Goal: Information Seeking & Learning: Learn about a topic

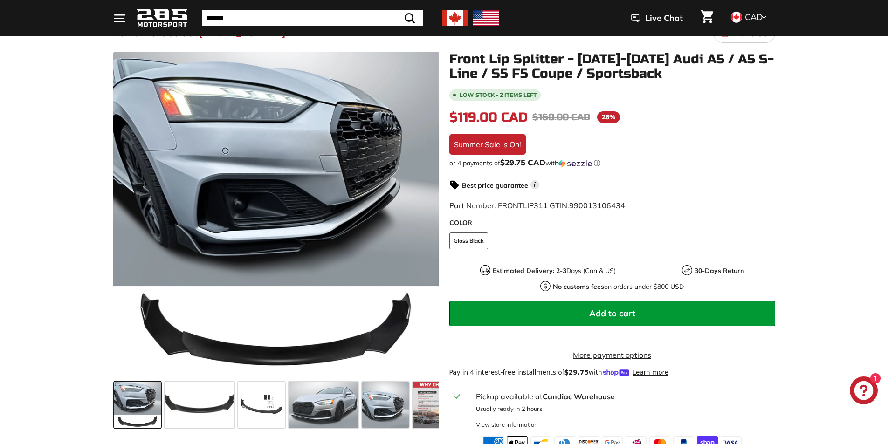
scroll to position [93, 0]
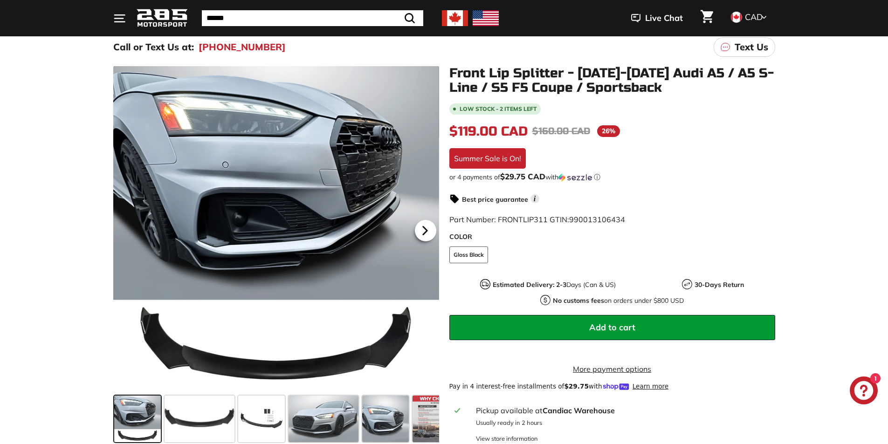
click at [425, 225] on icon at bounding box center [424, 230] width 21 height 21
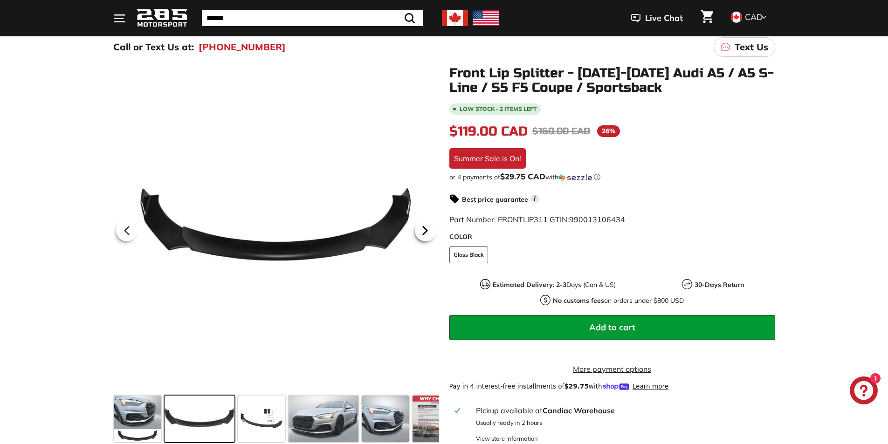
click at [426, 231] on icon at bounding box center [425, 231] width 4 height 8
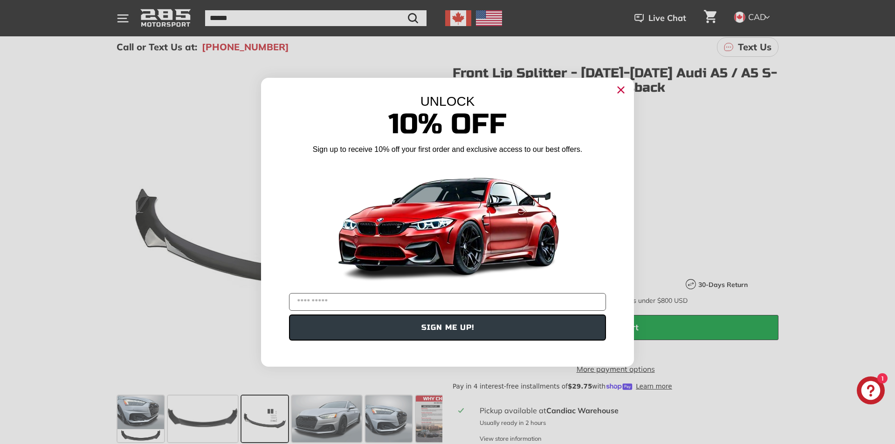
click at [621, 90] on icon "Close dialog" at bounding box center [621, 90] width 6 height 6
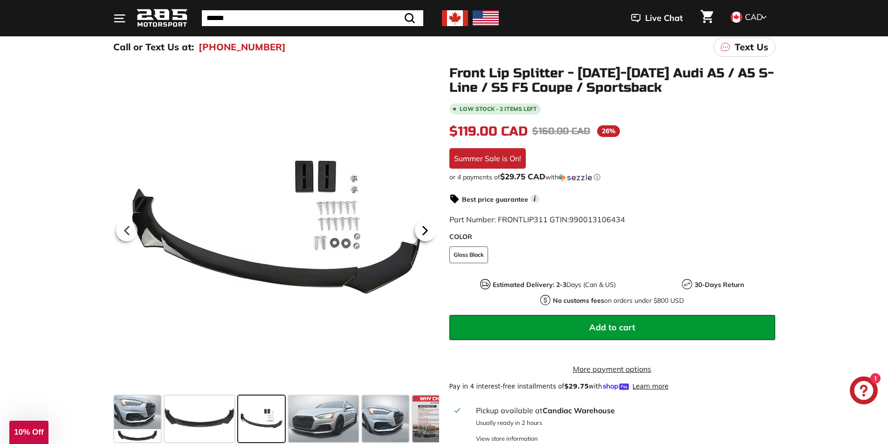
click at [426, 237] on icon at bounding box center [424, 230] width 21 height 21
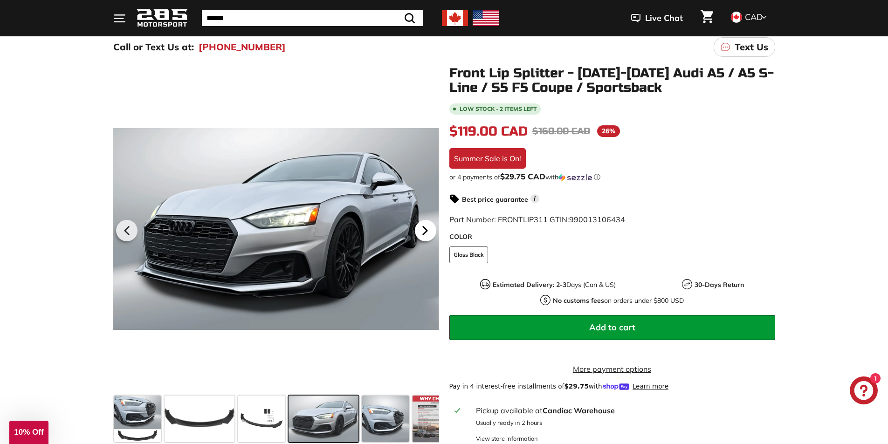
click at [422, 230] on icon at bounding box center [424, 230] width 21 height 21
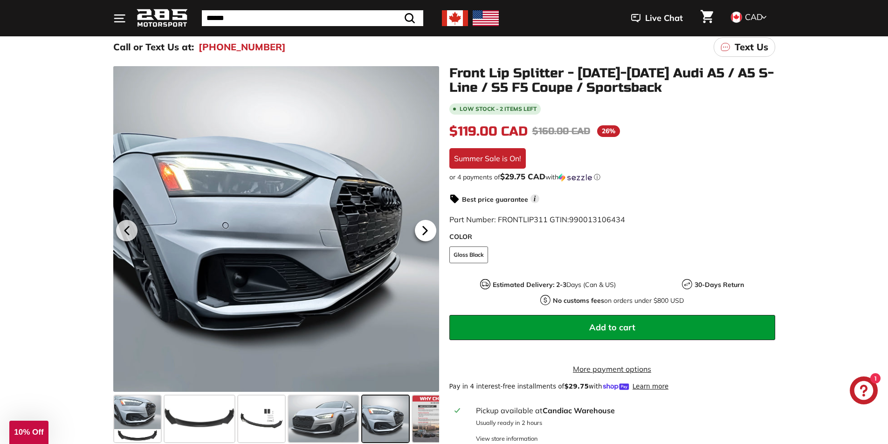
click at [422, 230] on icon at bounding box center [424, 230] width 21 height 21
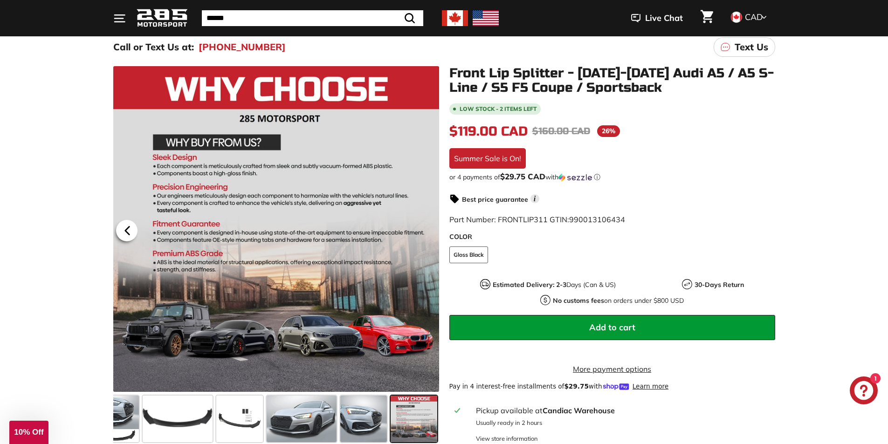
click at [126, 228] on icon at bounding box center [127, 230] width 21 height 21
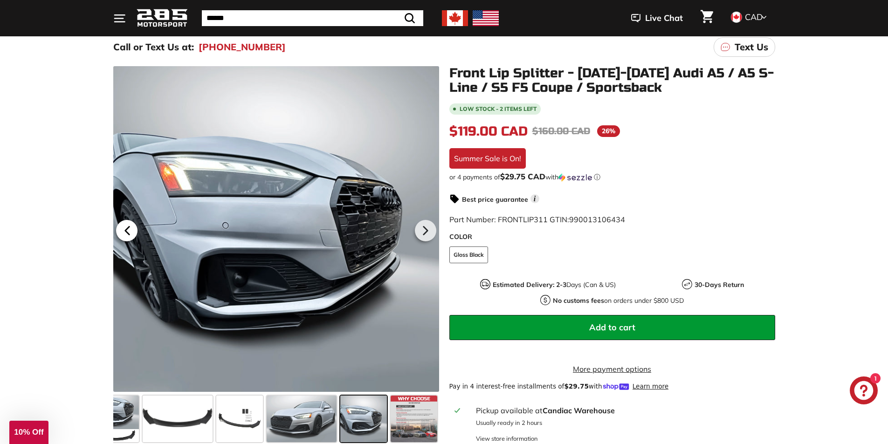
click at [131, 232] on icon at bounding box center [127, 230] width 21 height 21
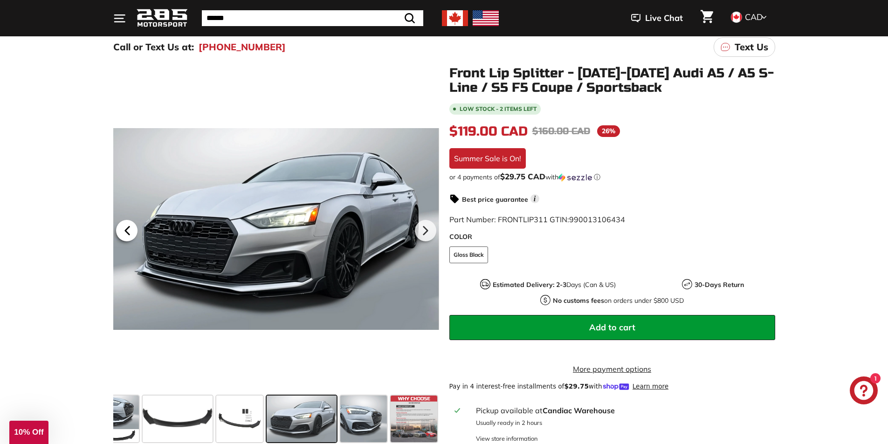
click at [129, 232] on icon at bounding box center [127, 231] width 4 height 8
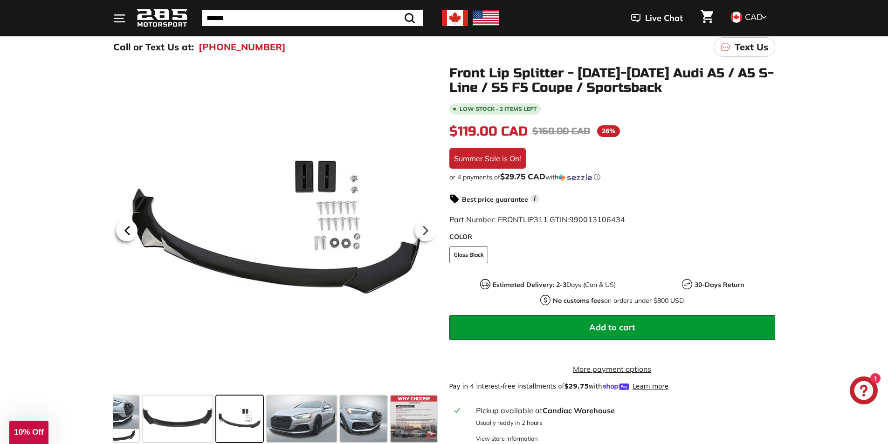
click at [129, 229] on icon at bounding box center [127, 231] width 4 height 8
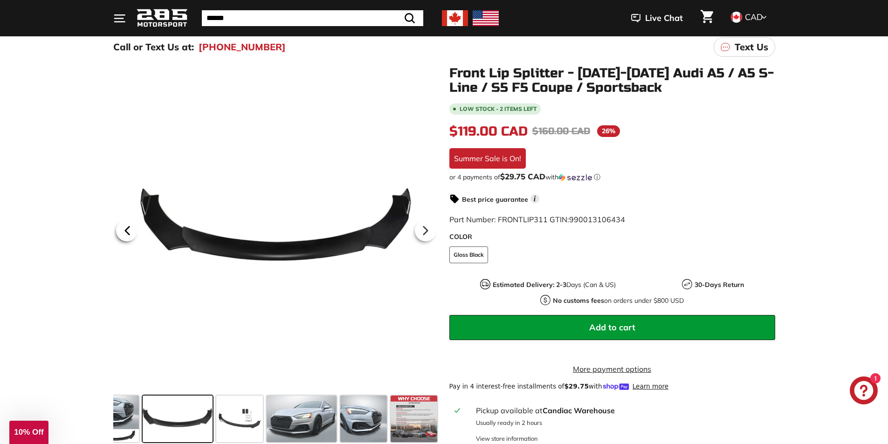
click at [128, 229] on icon at bounding box center [127, 231] width 4 height 8
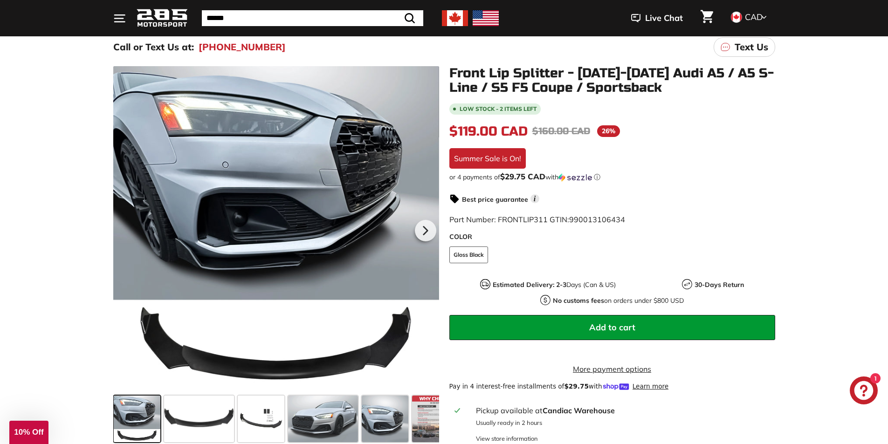
scroll to position [0, 0]
click at [429, 227] on icon at bounding box center [424, 230] width 21 height 21
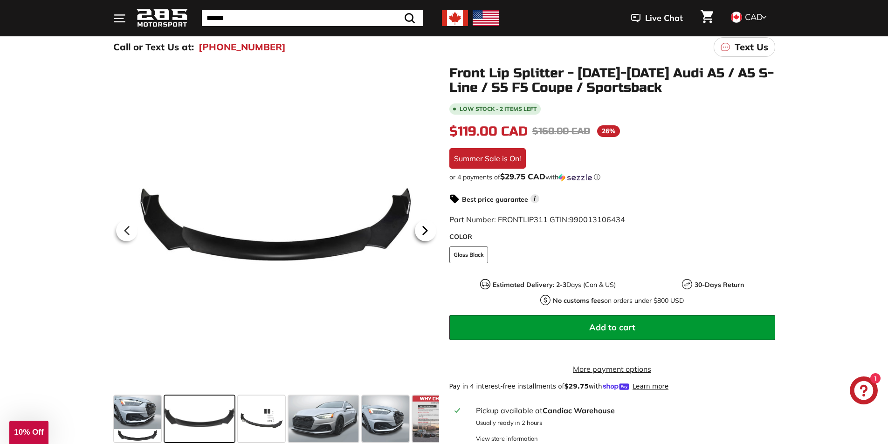
click at [429, 227] on icon at bounding box center [424, 230] width 21 height 21
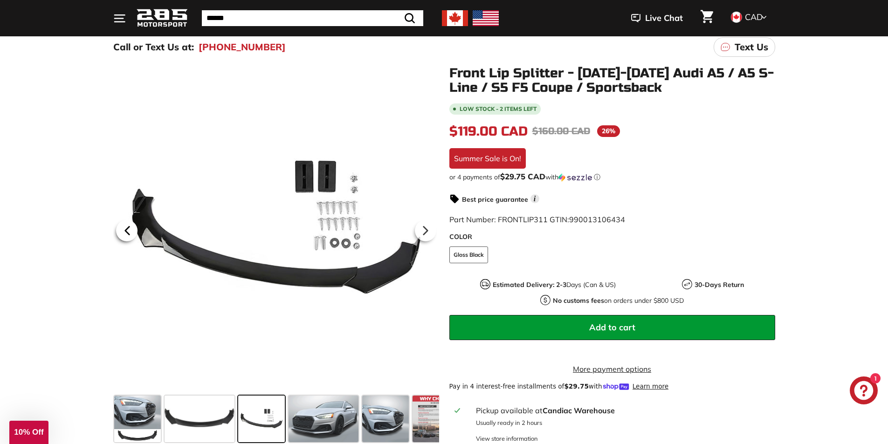
click at [129, 227] on icon at bounding box center [127, 231] width 4 height 8
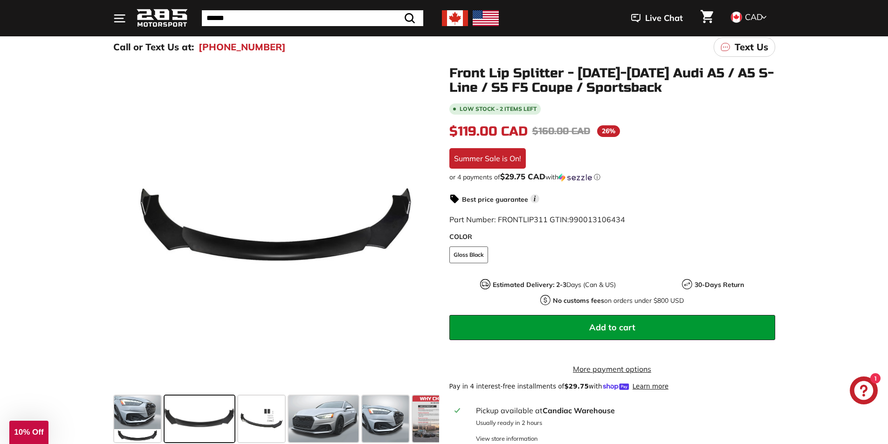
click at [128, 227] on icon at bounding box center [126, 231] width 4 height 8
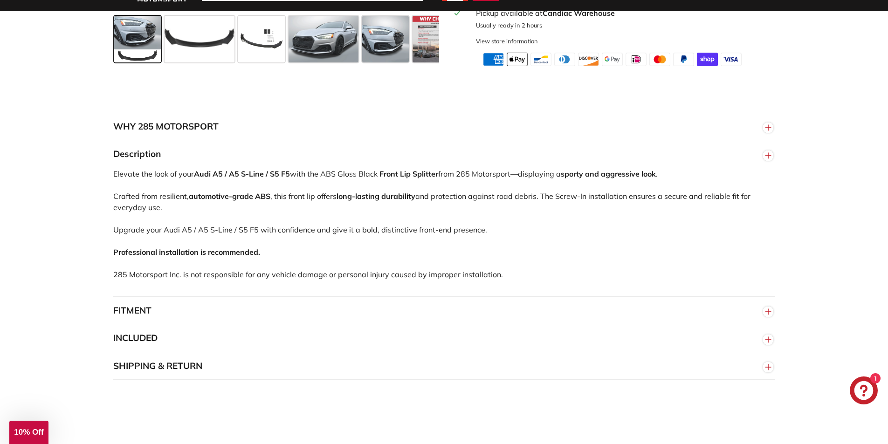
scroll to position [513, 0]
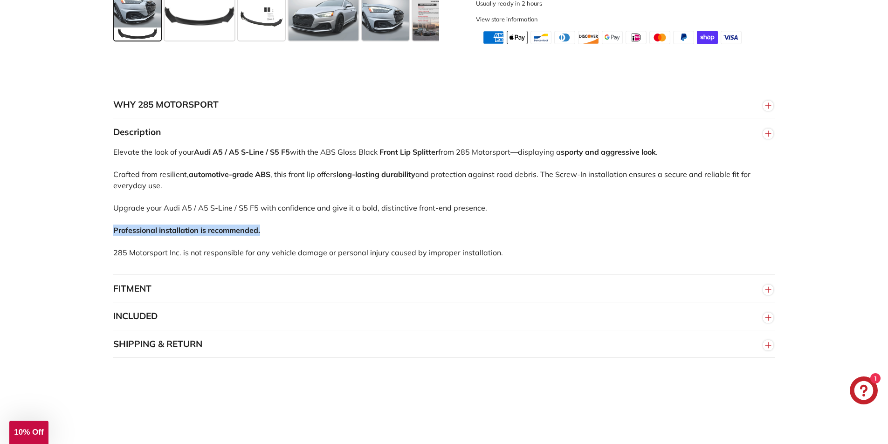
drag, startPoint x: 110, startPoint y: 239, endPoint x: 267, endPoint y: 241, distance: 156.6
click at [267, 241] on div "WHY 285 MOTORSPORT «We bring more to the table than our competitors and we’re c…" at bounding box center [444, 225] width 699 height 268
click at [273, 241] on div "Elevate the look of your Audi A5 / A5 S-Line / S5 F5 with the ABS Gloss Black F…" at bounding box center [444, 210] width 662 height 128
click at [164, 300] on button "FITMENT" at bounding box center [444, 289] width 662 height 28
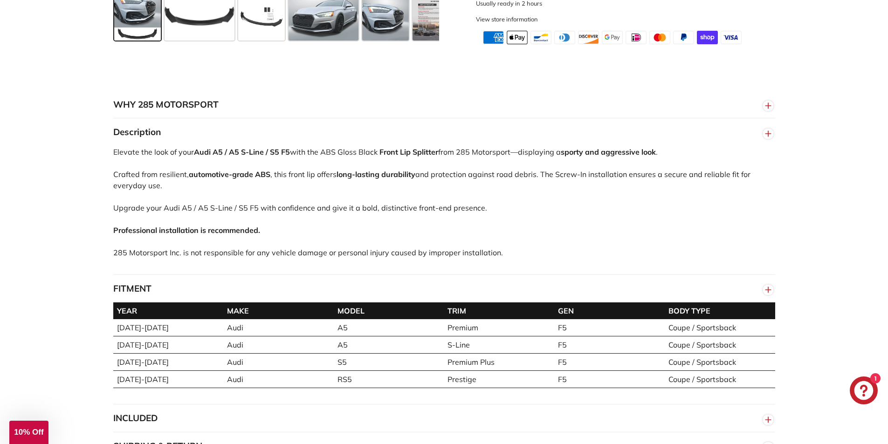
click at [169, 300] on button "FITMENT" at bounding box center [444, 289] width 662 height 28
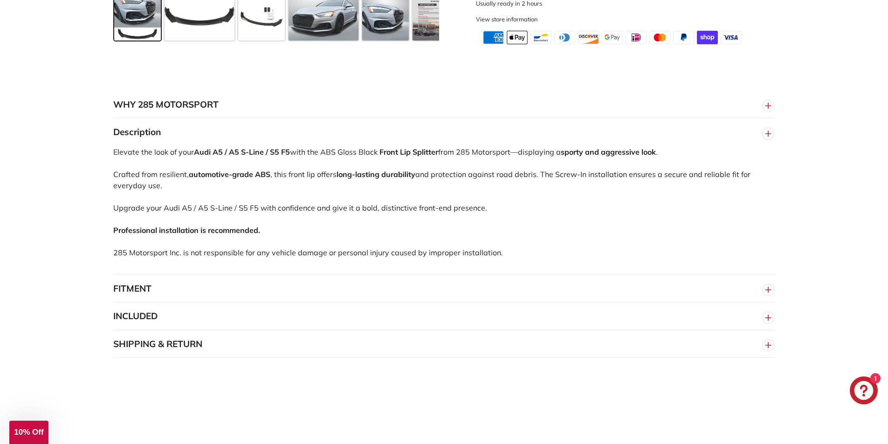
click at [177, 323] on button "INCLUDED" at bounding box center [444, 316] width 662 height 28
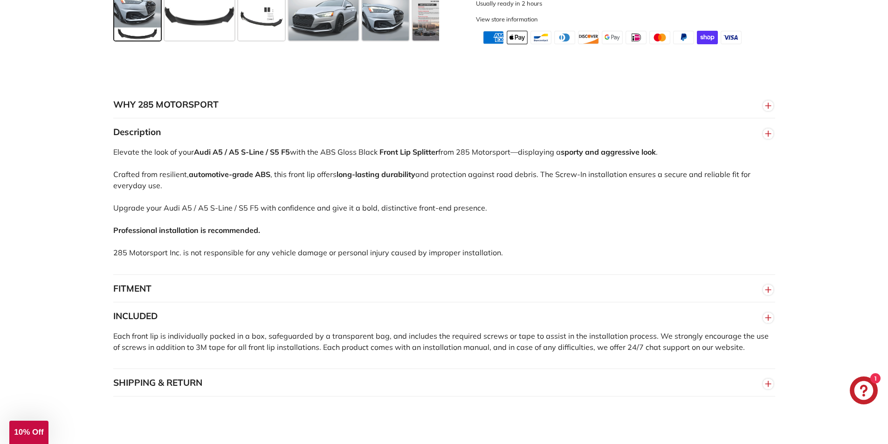
click at [184, 315] on button "INCLUDED" at bounding box center [444, 316] width 662 height 28
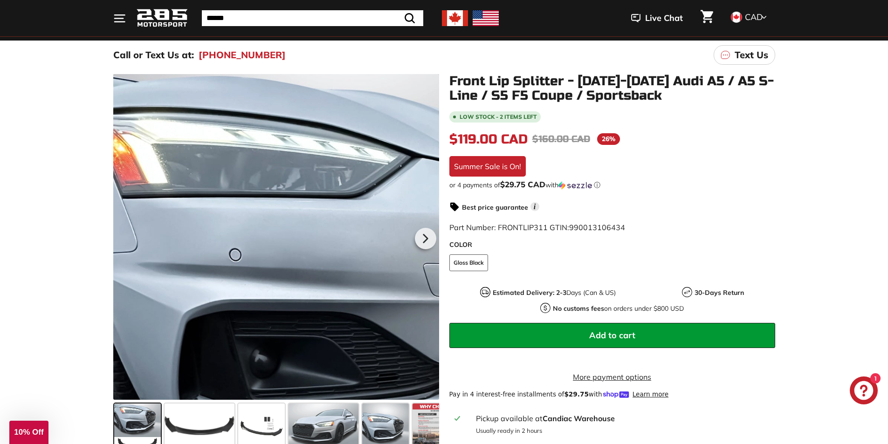
scroll to position [101, 0]
